Goal: Use online tool/utility: Utilize a website feature to perform a specific function

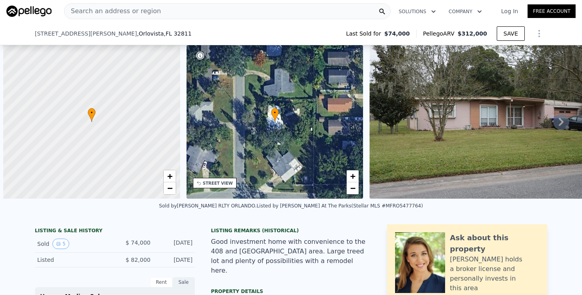
select select "30"
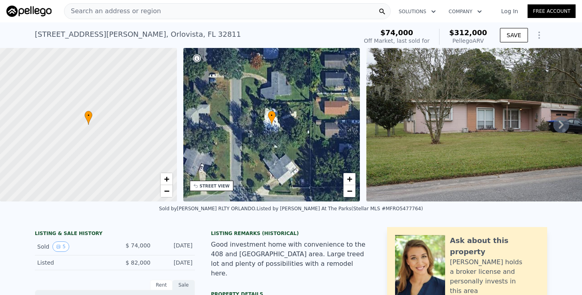
click at [121, 17] on div "Search an address or region" at bounding box center [112, 11] width 96 height 15
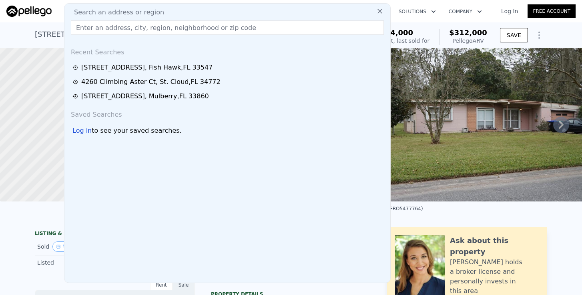
type input "7532 PINE FORK"
select select "30"
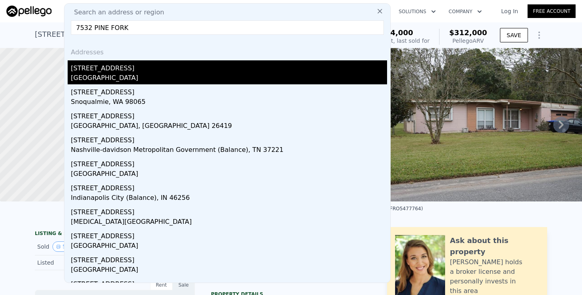
type input "$ 0"
type input "$ 1,550"
type input "7532 PINE FORK"
click at [88, 78] on div "[GEOGRAPHIC_DATA]" at bounding box center [229, 78] width 316 height 11
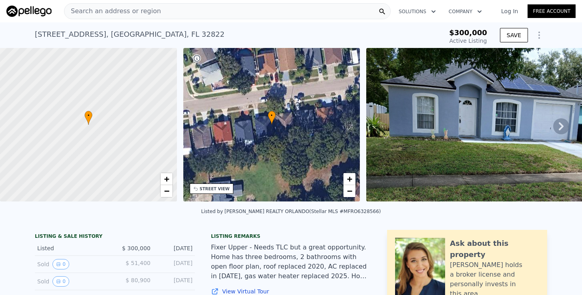
type input "-$ 318,457"
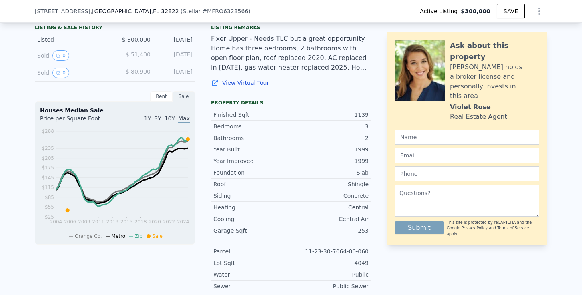
scroll to position [181, 0]
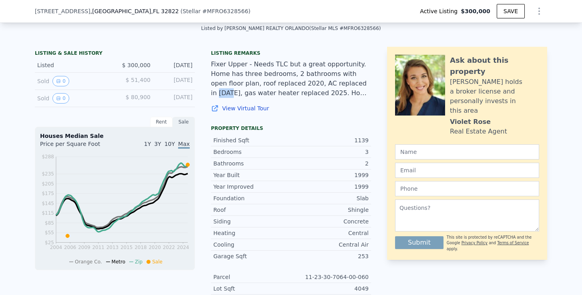
drag, startPoint x: 312, startPoint y: 84, endPoint x: 325, endPoint y: 84, distance: 12.4
click at [325, 84] on div "Fixer Upper - Needs TLC but a great opportunity. Home has three bedrooms, 2 bat…" at bounding box center [291, 79] width 160 height 38
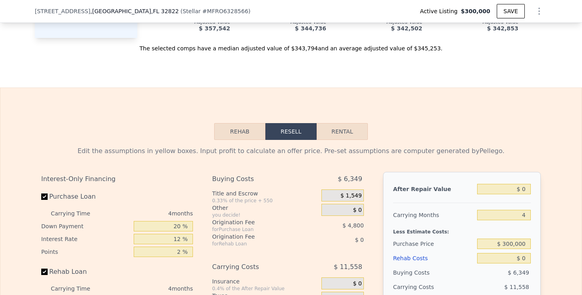
scroll to position [1069, 0]
click at [526, 189] on input "$ 0" at bounding box center [504, 188] width 54 height 10
type input "$ 31"
type input "-$ 318,428"
type input "$ 315"
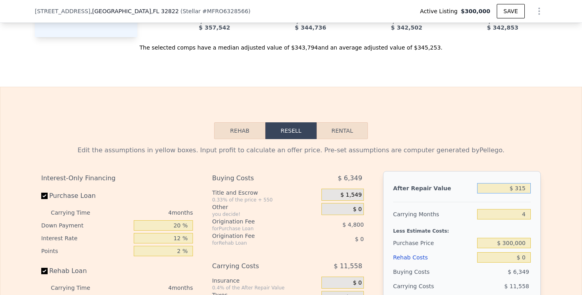
type input "-$ 318,161"
type input "$ 3,150"
type input "-$ 315,501"
type input "$ 315,000"
type input "-$ 22,881"
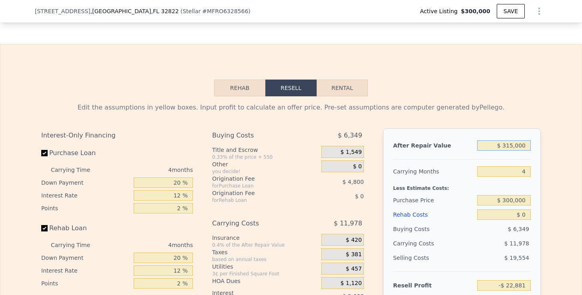
scroll to position [1117, 0]
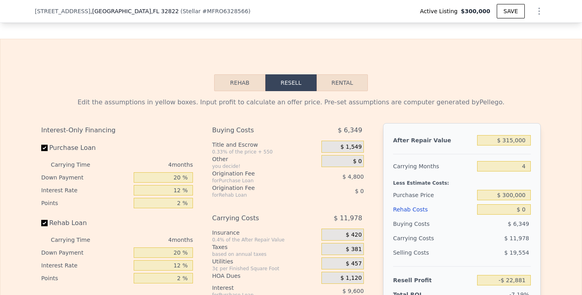
click at [522, 150] on div at bounding box center [462, 151] width 138 height 7
click at [510, 197] on input "$ 300,000" at bounding box center [504, 195] width 54 height 10
type input "$ 220,000"
click at [530, 214] on input "$ 0" at bounding box center [504, 210] width 54 height 10
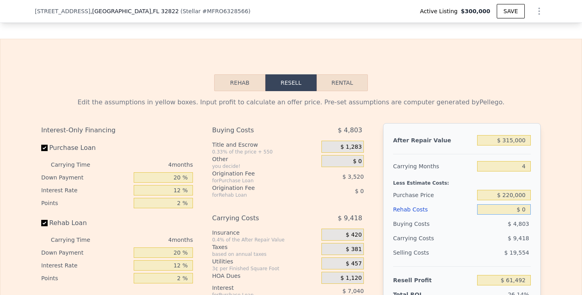
type input "$ 61,225"
type input "$ 2"
type input "$ 61,223"
type input "$ 20"
type input "$ 61,205"
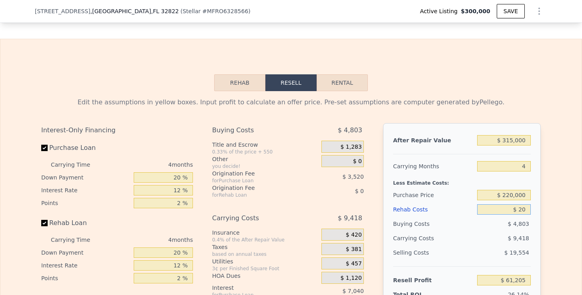
type input "$ 200"
type input "$ 61,014"
type input "$ 20,000"
type input "$ 40,265"
click at [551, 221] on div "Edit the assumptions in yellow boxes. Input profit to calculate an offer price.…" at bounding box center [290, 246] width 581 height 310
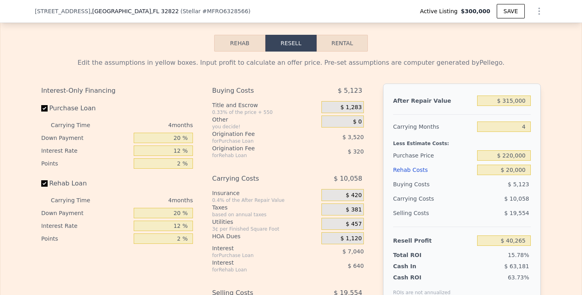
scroll to position [1158, 0]
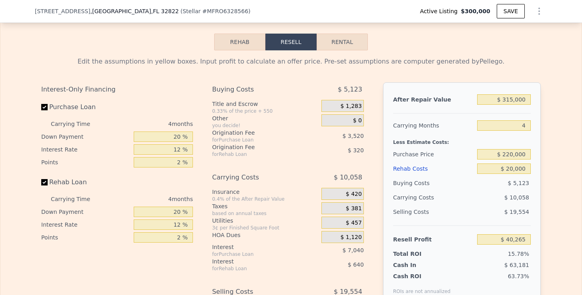
click at [358, 45] on button "Rental" at bounding box center [342, 42] width 51 height 17
select select "30"
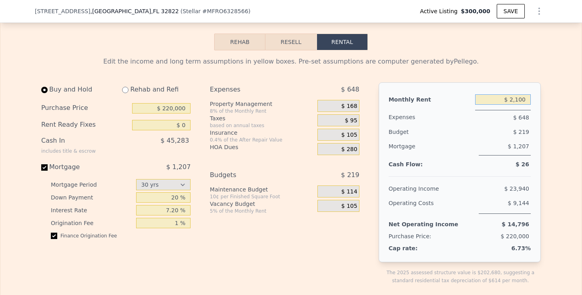
click at [521, 97] on input "$ 2,100" at bounding box center [503, 99] width 56 height 10
type input "$ 2,000"
click at [126, 90] on input "radio" at bounding box center [125, 90] width 6 height 6
radio input "true"
type input "$ 20,000"
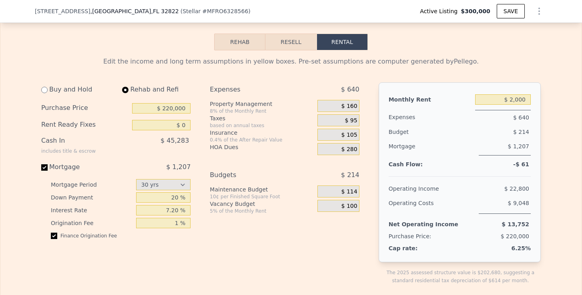
type input "$ 5,550"
select select "30"
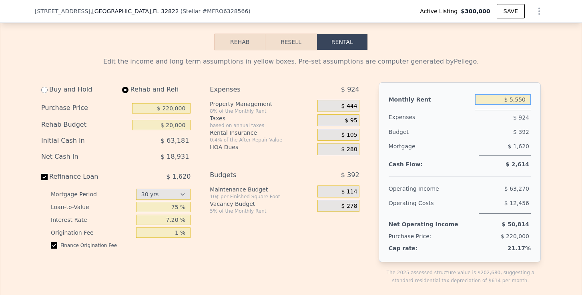
click at [515, 100] on input "$ 5,550" at bounding box center [503, 99] width 56 height 10
type input "$ 2,000"
drag, startPoint x: 518, startPoint y: 112, endPoint x: 410, endPoint y: 126, distance: 108.2
click at [518, 112] on div "$ 640" at bounding box center [503, 117] width 56 height 15
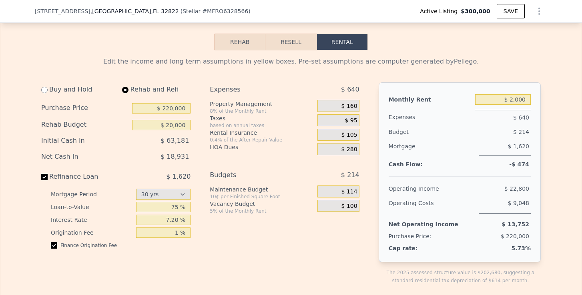
click at [355, 106] on span "$ 160" at bounding box center [349, 106] width 16 height 7
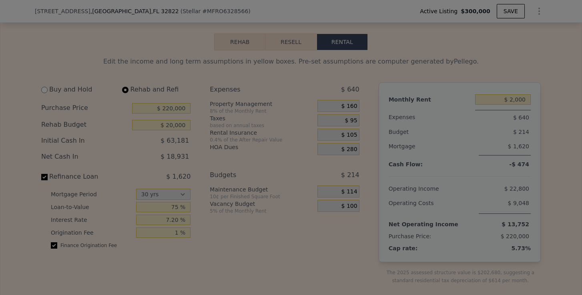
click at [355, 106] on button at bounding box center [355, 109] width 9 height 9
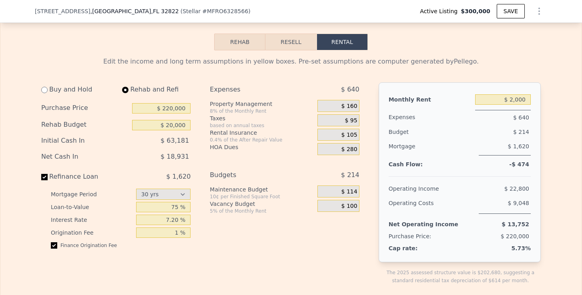
click at [354, 108] on span "$ 160" at bounding box center [349, 106] width 16 height 7
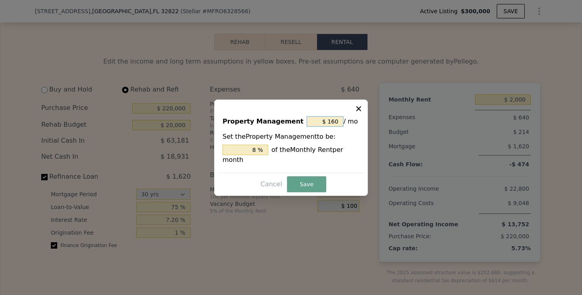
click at [338, 120] on input "$ 160" at bounding box center [325, 121] width 37 height 10
type input "$ 16"
type input "0.8 %"
type input "$ 1"
type input "0.05 %"
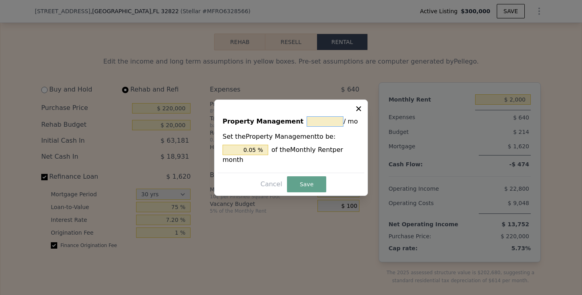
type input "$ 0"
type input "0 %"
click at [317, 178] on button "Save" at bounding box center [306, 185] width 39 height 16
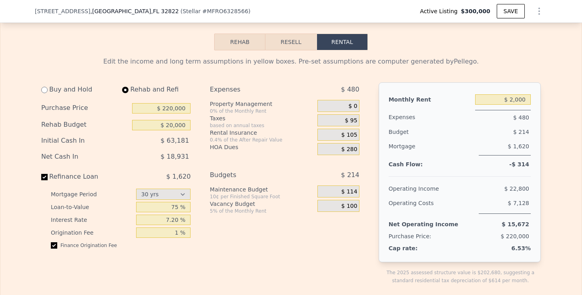
click at [353, 134] on span "$ 105" at bounding box center [349, 135] width 16 height 7
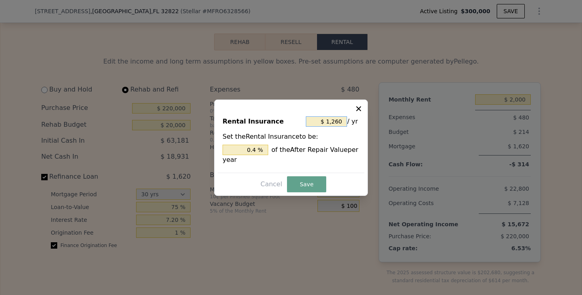
drag, startPoint x: 327, startPoint y: 121, endPoint x: 348, endPoint y: 121, distance: 21.6
click at [348, 121] on div "$ 1,260 / yr" at bounding box center [333, 121] width 54 height 14
type input "$ 41,260"
type input "13.098 %"
type input "$ 401,260"
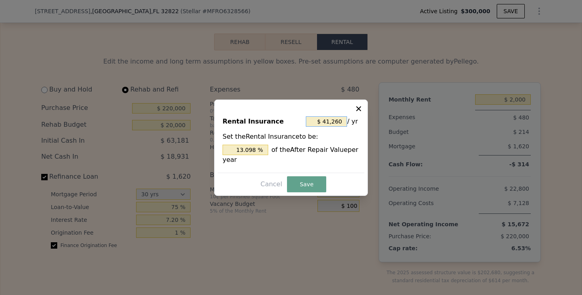
type input "127.384 %"
type input "$ 4,001,260"
type input "1,270.241 %"
type input "$ 401,260"
type input "127.384 %"
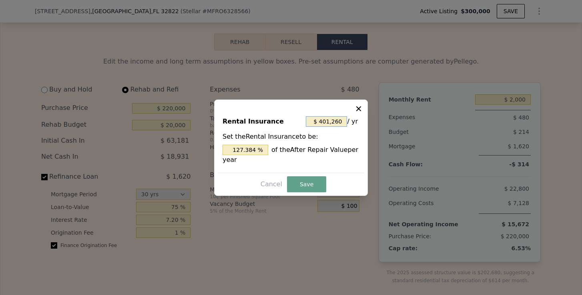
type input "$ 41,260"
type input "13.098 %"
type input "$ 1,260"
type input "0.4 %"
type input "$ 260"
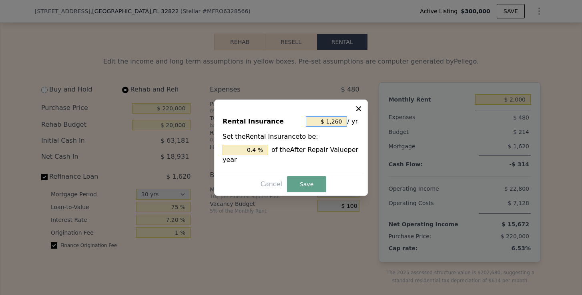
type input "0.083 %"
type input "$ 60"
type input "0.019 %"
type input "$ 0"
type input "0 %"
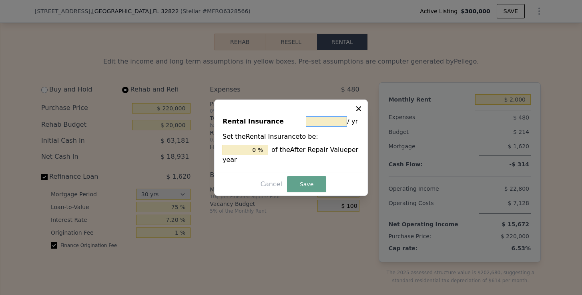
type input "$ 2"
type input "0.001 %"
type input "$ 24"
type input "0.008 %"
type input "$ 240"
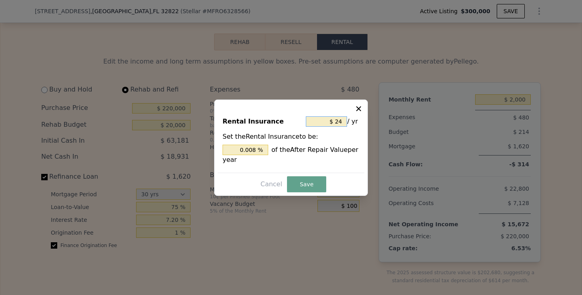
type input "0.076 %"
type input "$ 2,400"
type input "0.762 %"
click at [310, 182] on button "Save" at bounding box center [306, 185] width 39 height 16
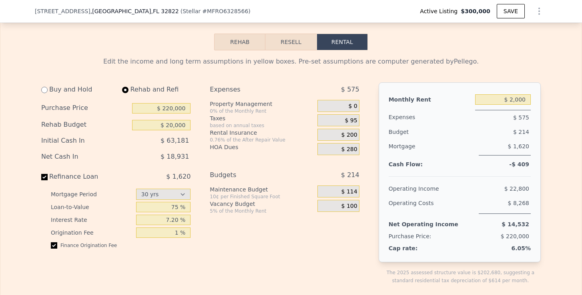
click at [362, 196] on div "Expenses $ 575 Property Management 0% of the Monthly Rent $ 0 Taxes based on an…" at bounding box center [288, 189] width 156 height 215
click at [340, 146] on div "$ 280" at bounding box center [338, 149] width 42 height 12
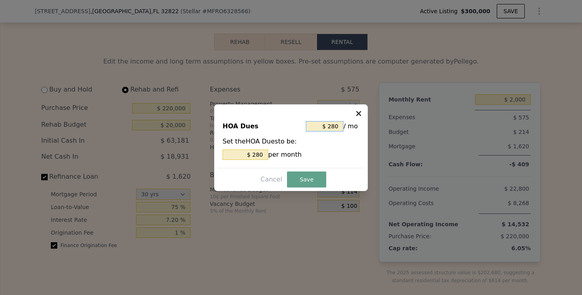
click at [337, 128] on input "$ 280" at bounding box center [325, 126] width 38 height 10
type input "$ 28"
type input "$ 2"
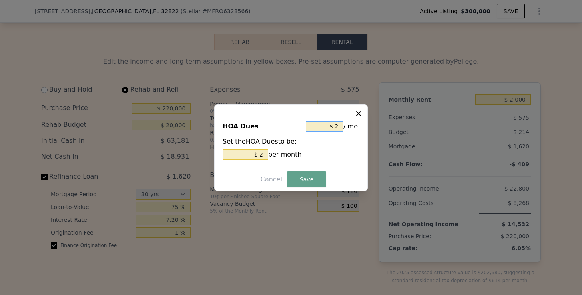
type input "$ 23"
click at [313, 177] on button "Save" at bounding box center [306, 180] width 39 height 16
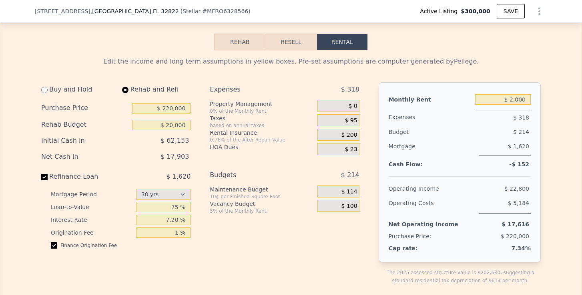
click at [364, 157] on div "Expenses $ 318 Property Management 0% of the Monthly Rent $ 0 Taxes based on an…" at bounding box center [288, 189] width 156 height 215
click at [353, 118] on span "$ 95" at bounding box center [351, 120] width 12 height 7
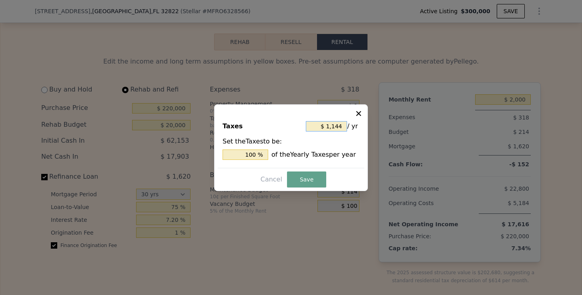
click at [335, 126] on input "$ 1,144" at bounding box center [326, 126] width 41 height 10
type input "$ 144"
type input "12.587 %"
type input "$ 1,544"
type input "134.965 %"
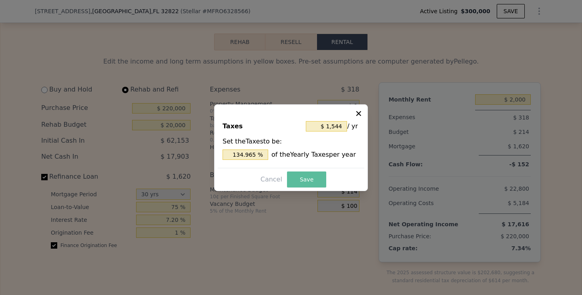
click at [311, 179] on button "Save" at bounding box center [306, 180] width 39 height 16
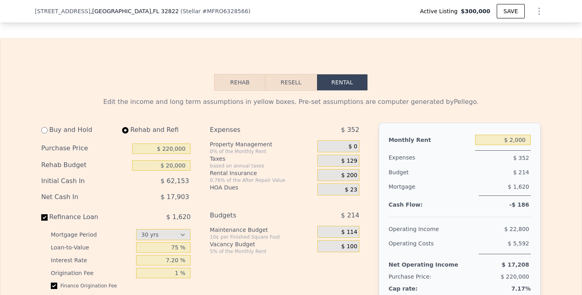
scroll to position [1117, 0]
